Goal: Transaction & Acquisition: Obtain resource

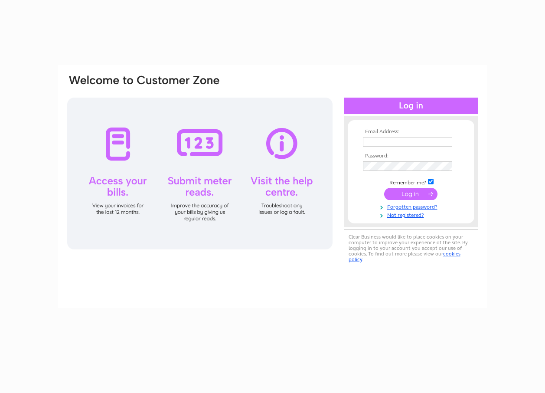
click at [393, 136] on td at bounding box center [411, 142] width 101 height 14
click at [394, 141] on input "text" at bounding box center [407, 142] width 89 height 10
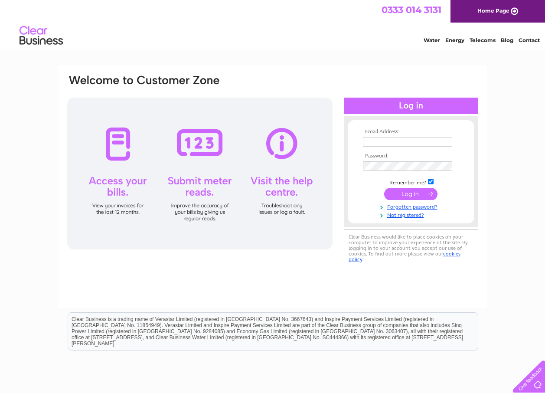
type input "timcf@btconnect.com"
click at [364, 192] on td at bounding box center [411, 195] width 101 height 16
click at [407, 191] on input "submit" at bounding box center [410, 194] width 53 height 12
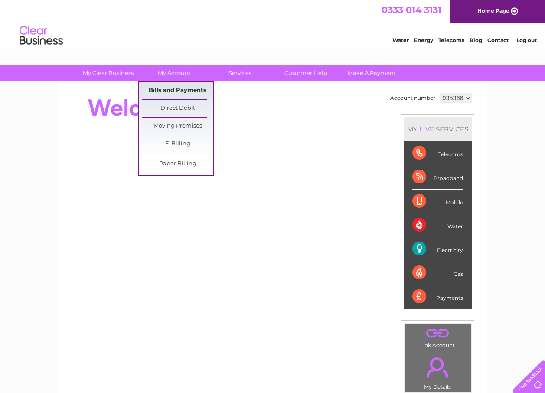
click at [183, 92] on link "Bills and Payments" at bounding box center [178, 90] width 72 height 17
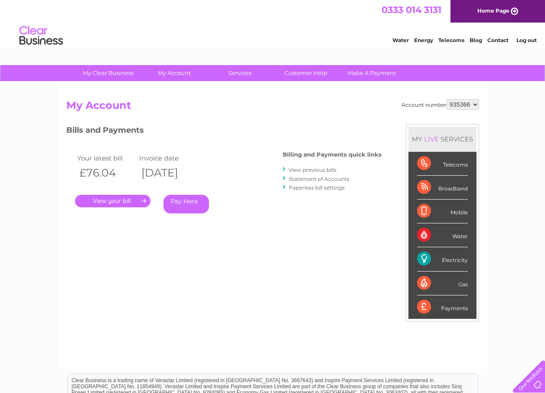
click at [331, 169] on link "View previous bills" at bounding box center [313, 170] width 48 height 7
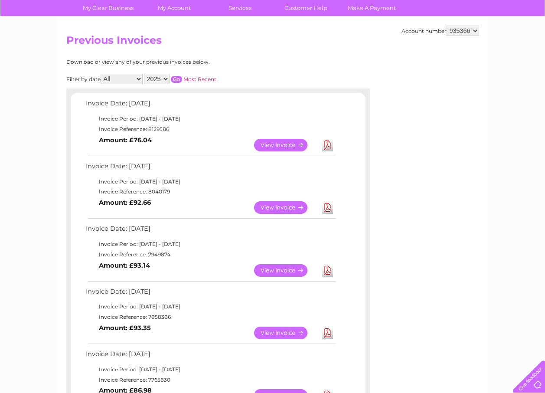
scroll to position [87, 0]
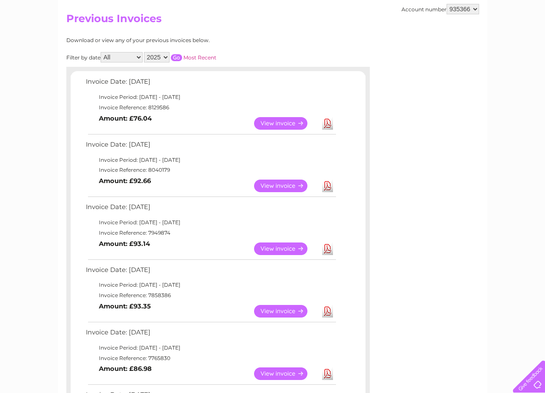
drag, startPoint x: 179, startPoint y: 294, endPoint x: 147, endPoint y: 294, distance: 32.5
click at [147, 294] on td "Invoice Reference: 7858386" at bounding box center [211, 295] width 254 height 10
copy td "7858386"
click at [270, 311] on link "View" at bounding box center [286, 311] width 64 height 13
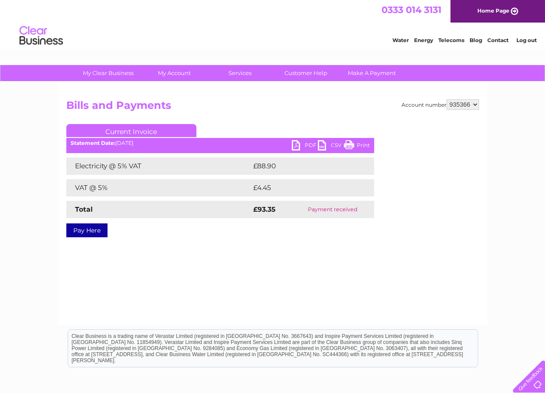
click at [295, 144] on link "PDF" at bounding box center [305, 146] width 26 height 13
